Goal: Information Seeking & Learning: Find specific fact

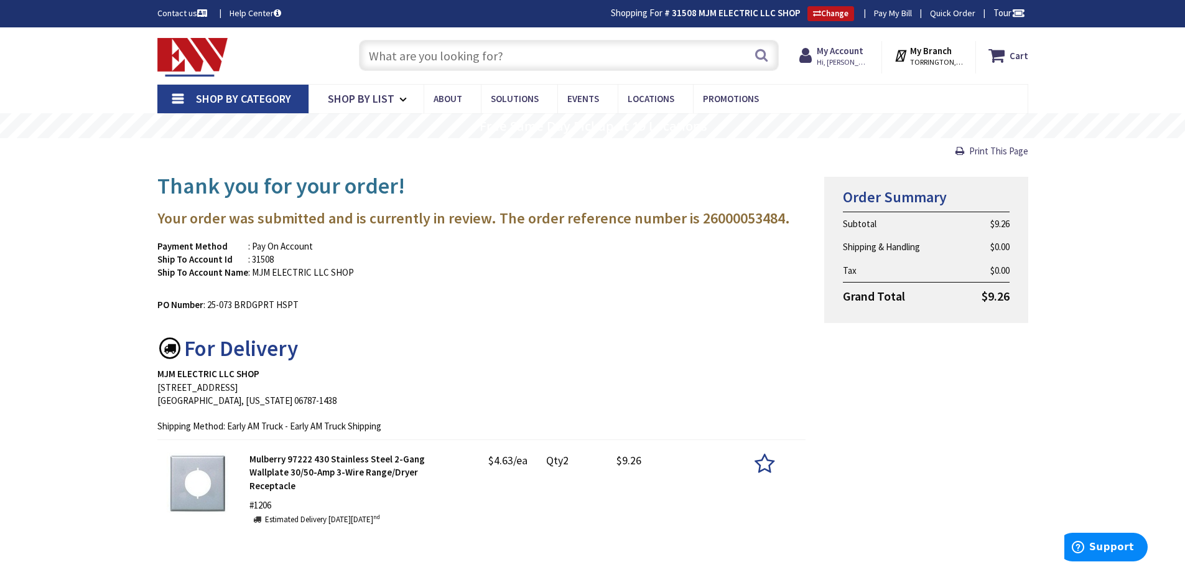
click at [482, 47] on input "text" at bounding box center [569, 55] width 420 height 31
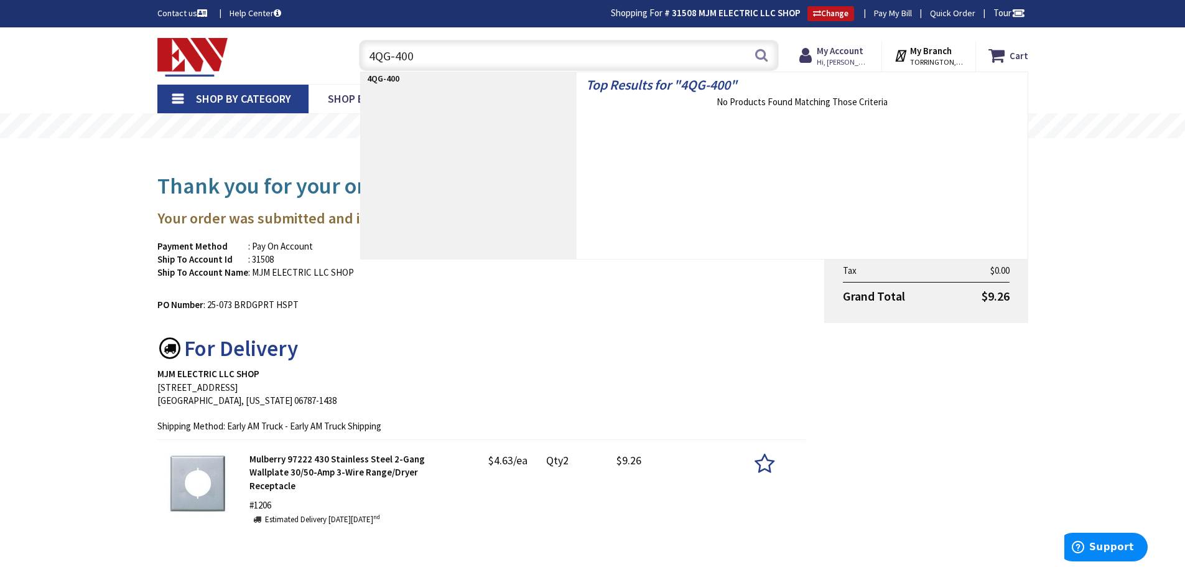
click at [396, 56] on input "4QG-400" at bounding box center [569, 55] width 420 height 31
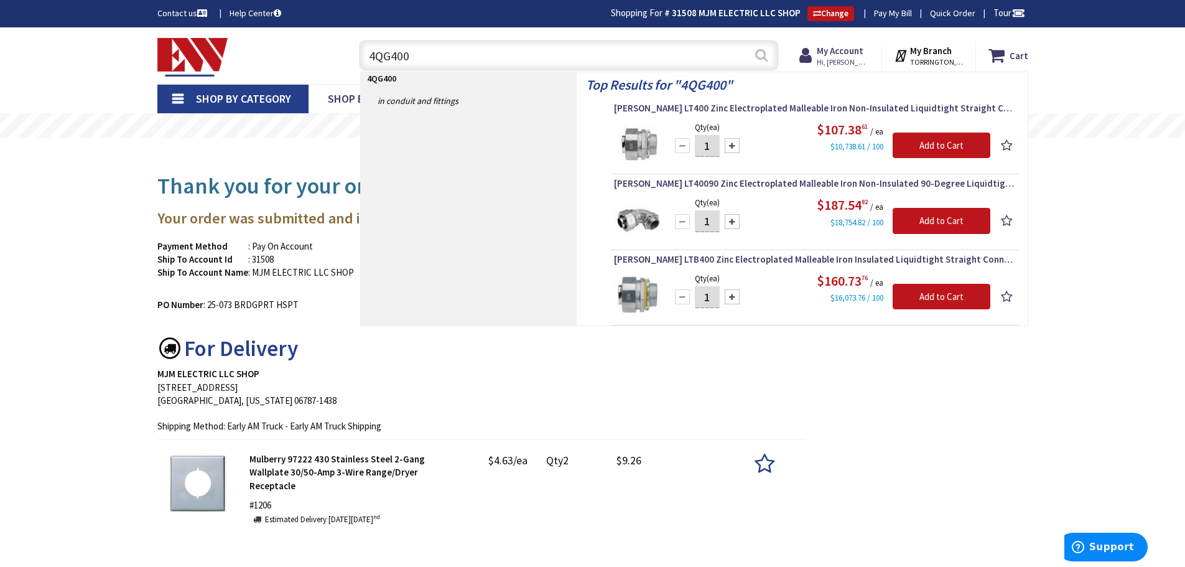
type input "4QG400"
click at [759, 54] on button "Search" at bounding box center [762, 55] width 16 height 28
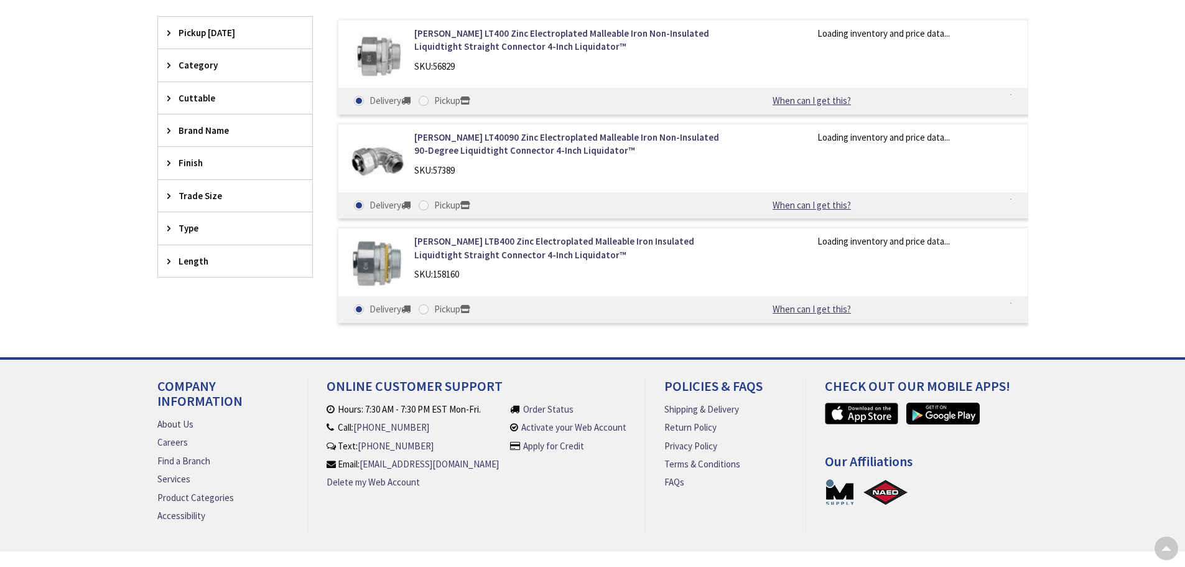
type input "[GEOGRAPHIC_DATA], [PERSON_NAME] 180 St. bet. [PERSON_NAME][GEOGRAPHIC_DATA] an…"
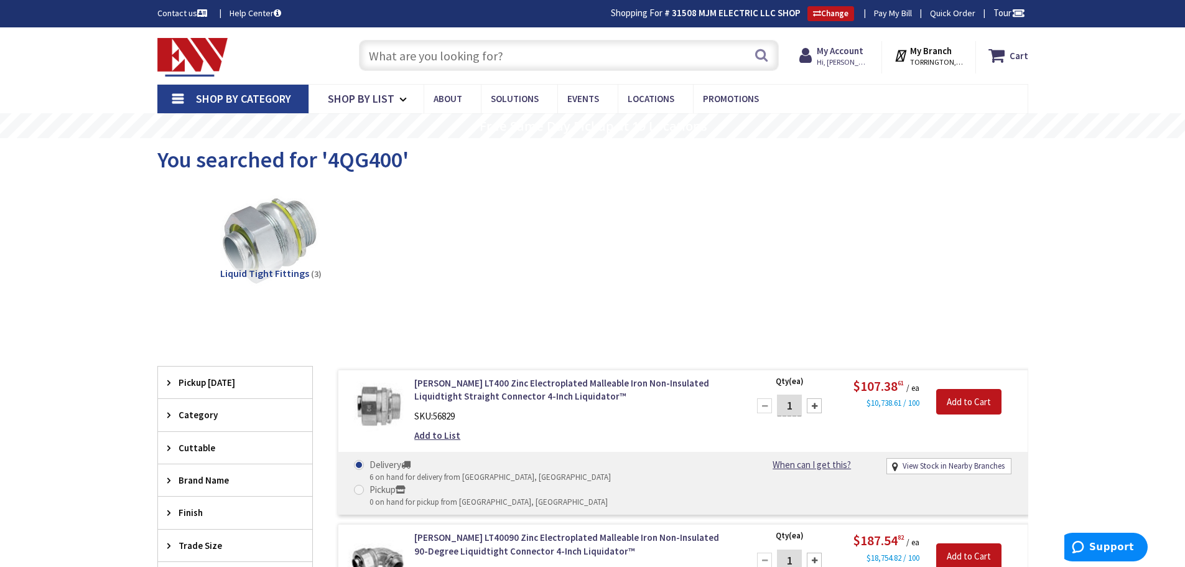
click at [493, 61] on input "text" at bounding box center [569, 55] width 420 height 31
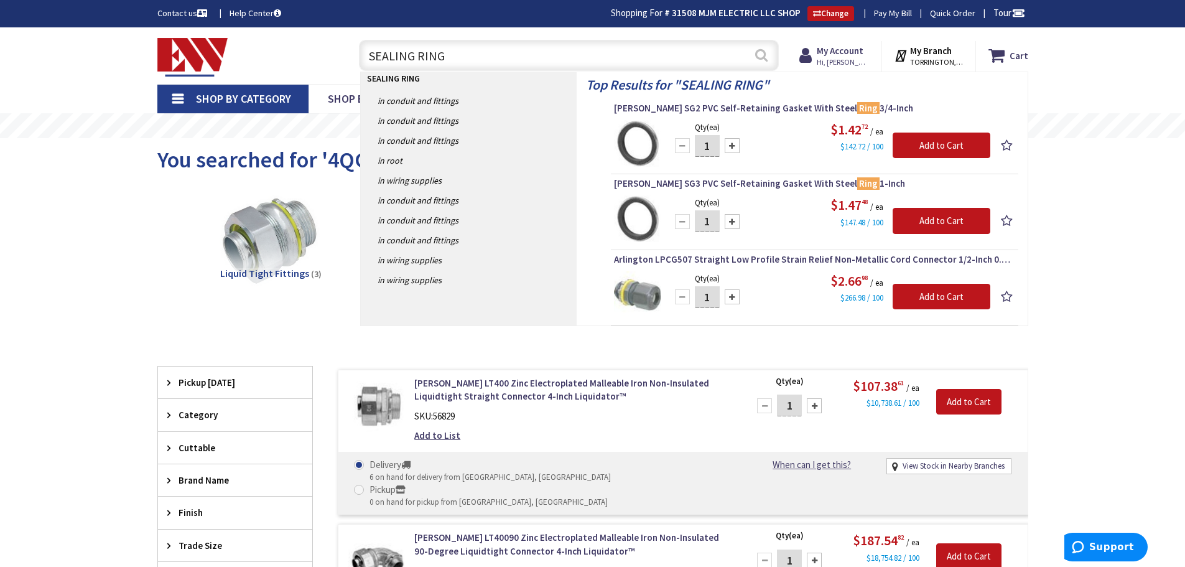
type input "SEALING RING"
click at [760, 54] on button "Search" at bounding box center [762, 55] width 16 height 28
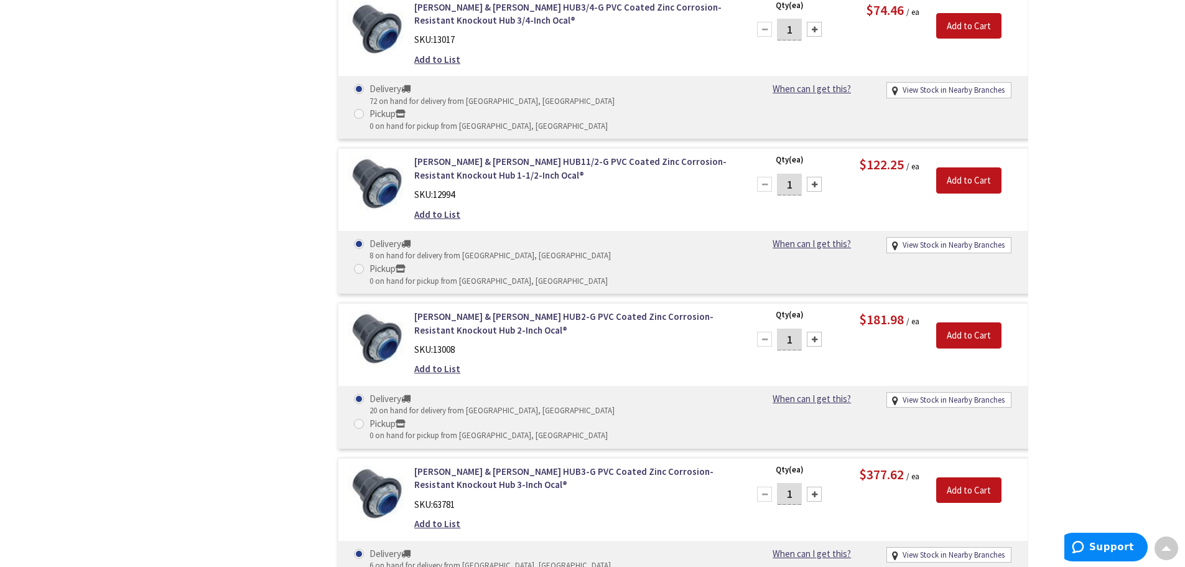
scroll to position [1984, 0]
